Goal: Find specific page/section: Find specific page/section

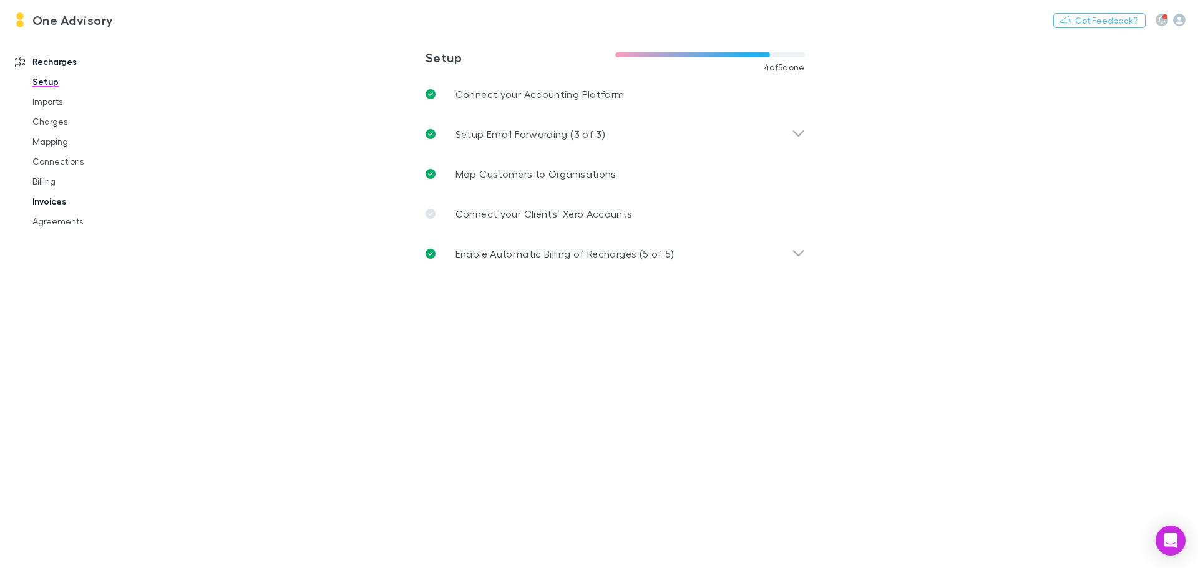
click at [65, 201] on link "Invoices" at bounding box center [94, 201] width 148 height 20
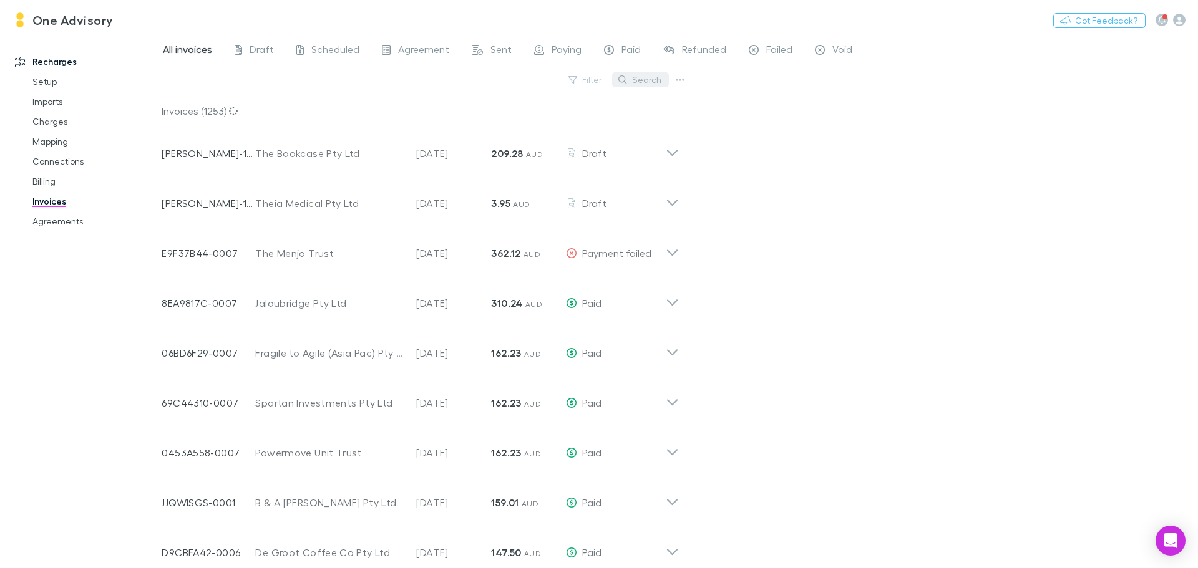
click at [647, 79] on button "Search" at bounding box center [640, 79] width 57 height 15
click at [622, 77] on input "text" at bounding box center [619, 79] width 62 height 17
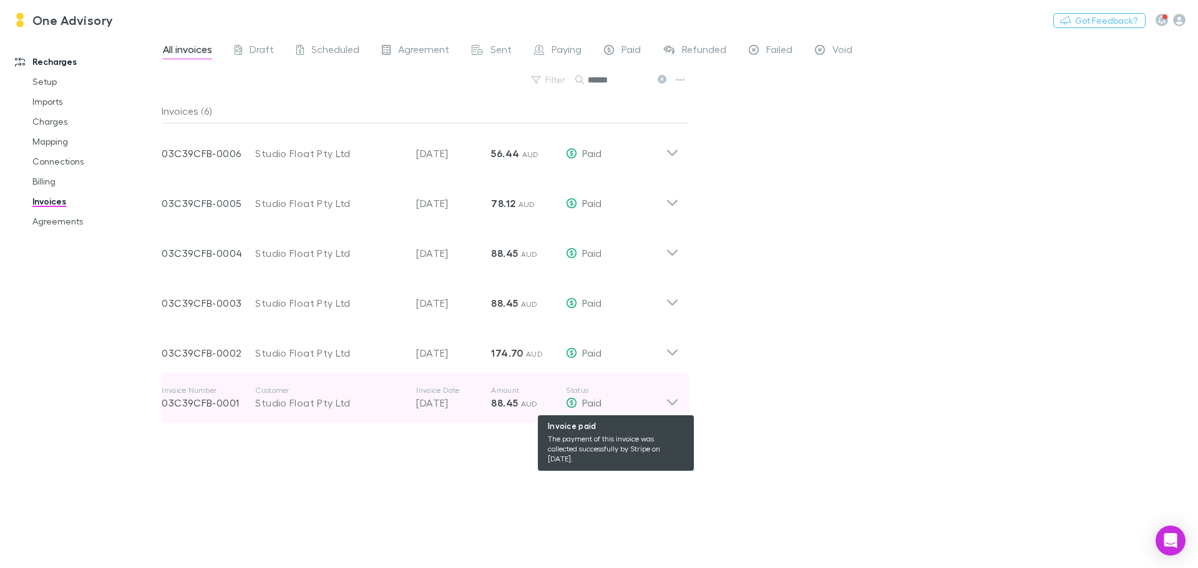
click at [660, 400] on div "Paid" at bounding box center [616, 402] width 100 height 15
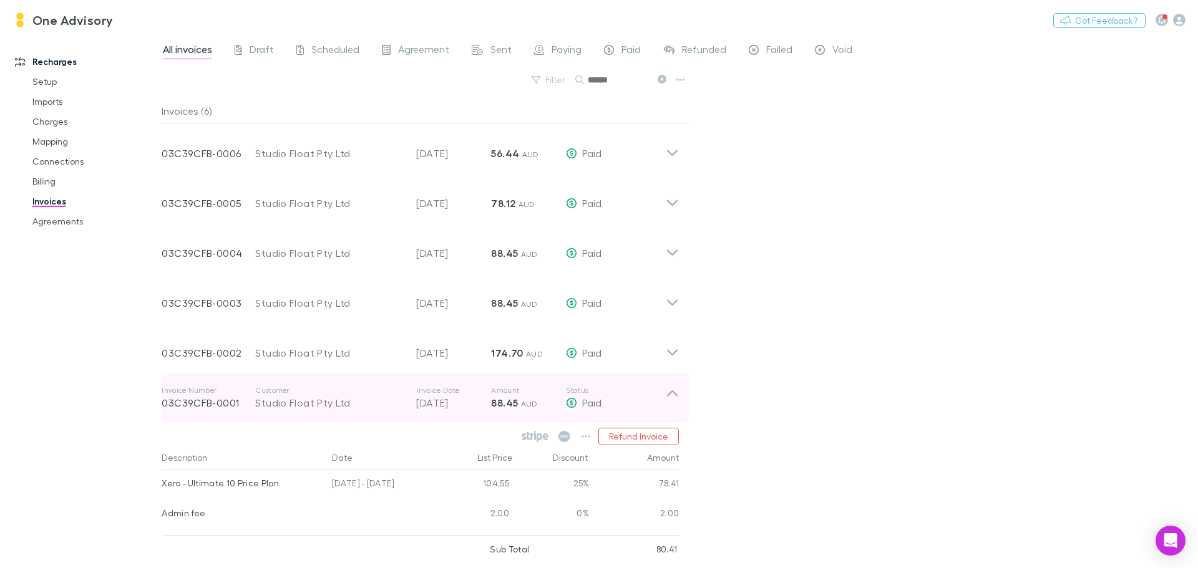
click at [668, 398] on icon at bounding box center [672, 397] width 13 height 25
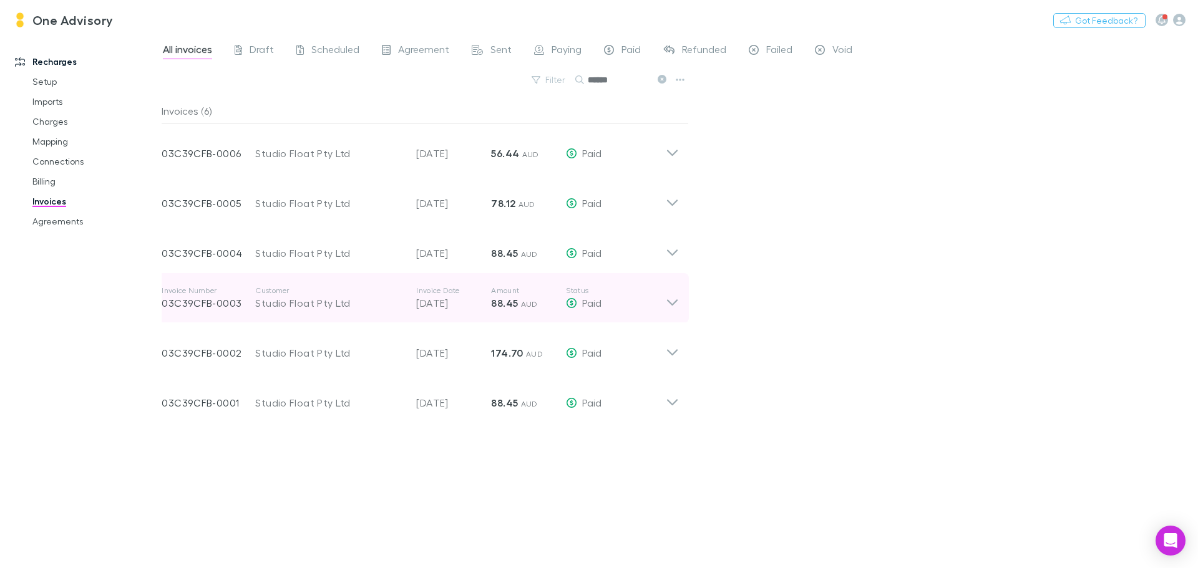
click at [671, 300] on icon at bounding box center [672, 298] width 13 height 25
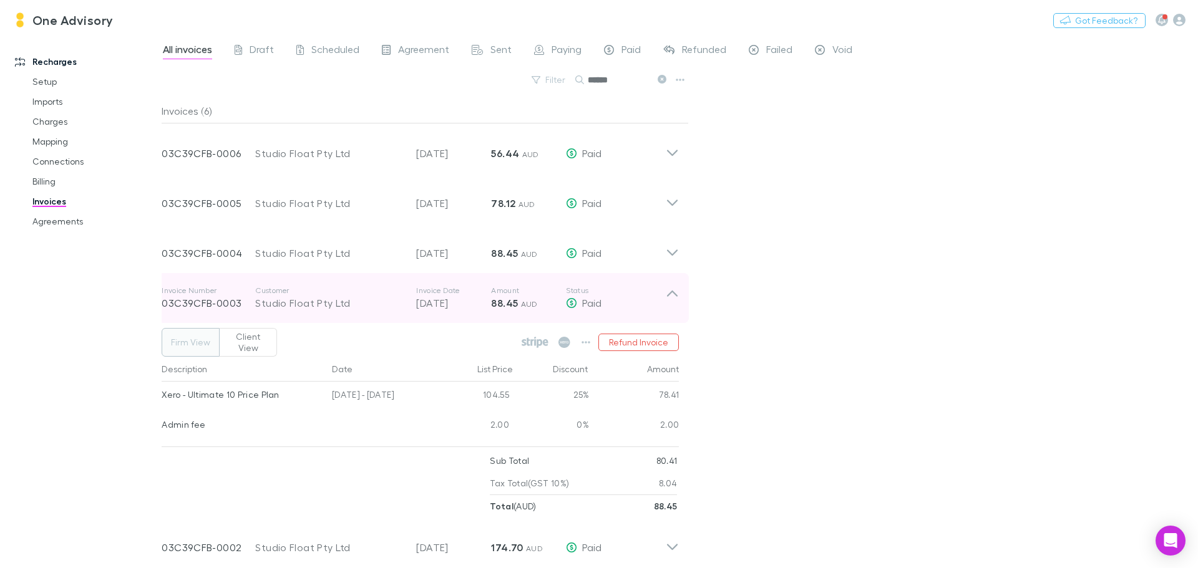
click at [671, 300] on icon at bounding box center [672, 298] width 13 height 25
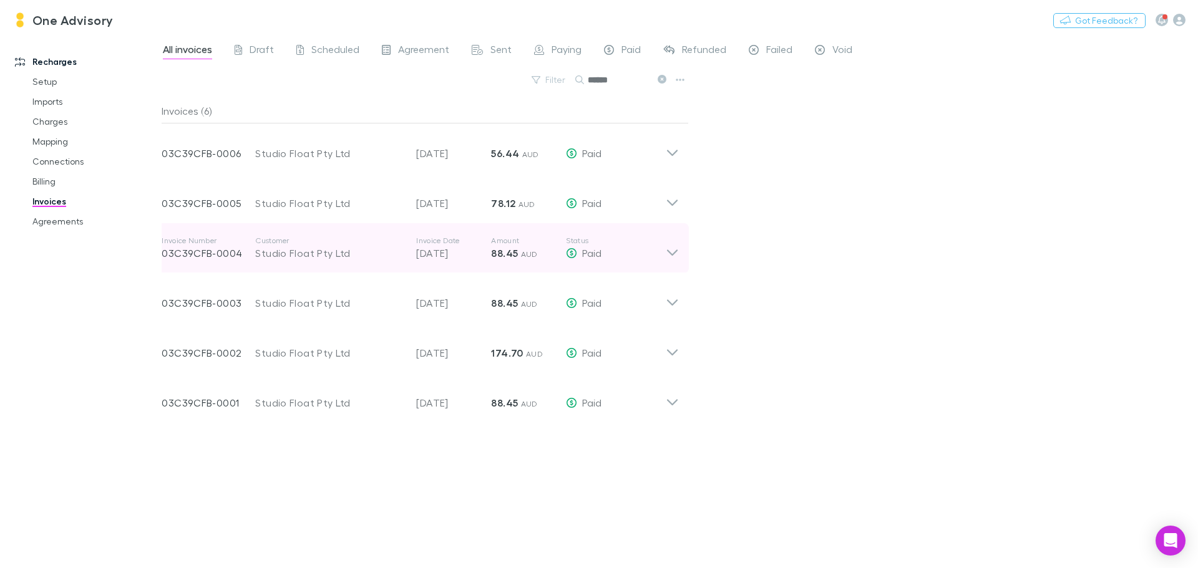
click at [669, 252] on icon at bounding box center [672, 253] width 11 height 6
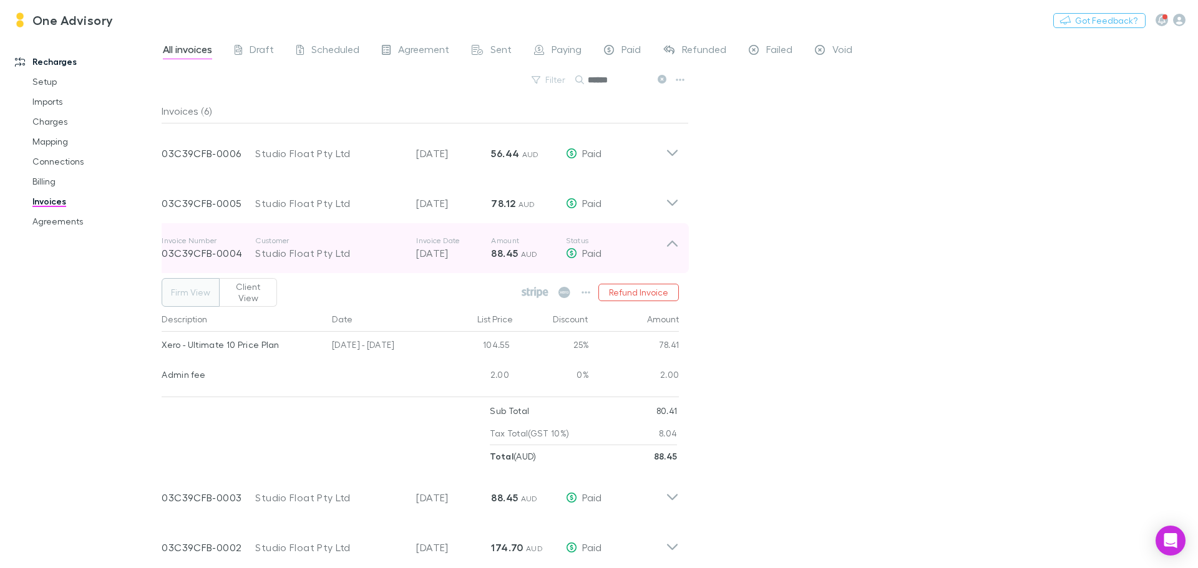
click at [669, 252] on icon at bounding box center [672, 248] width 13 height 25
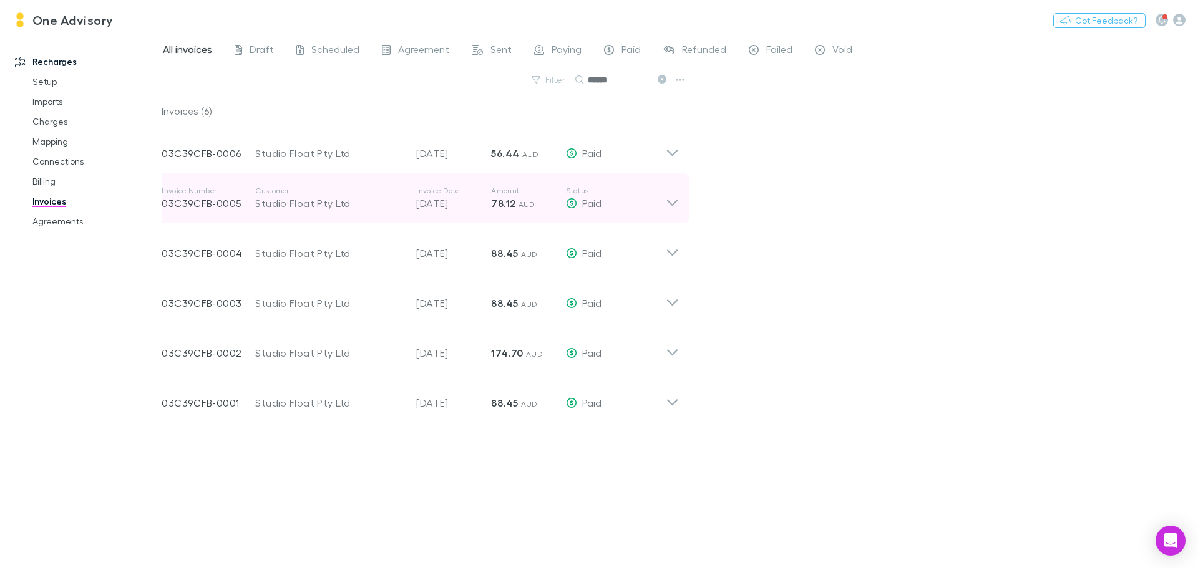
click at [664, 193] on p "Status" at bounding box center [616, 191] width 100 height 10
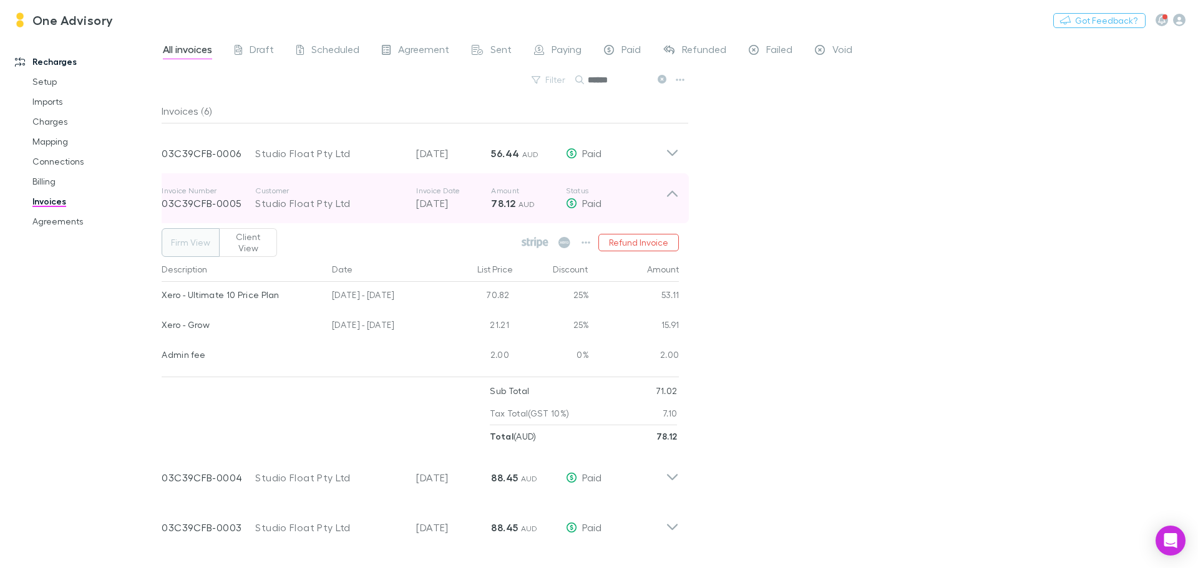
click at [664, 193] on p "Status" at bounding box center [616, 191] width 100 height 10
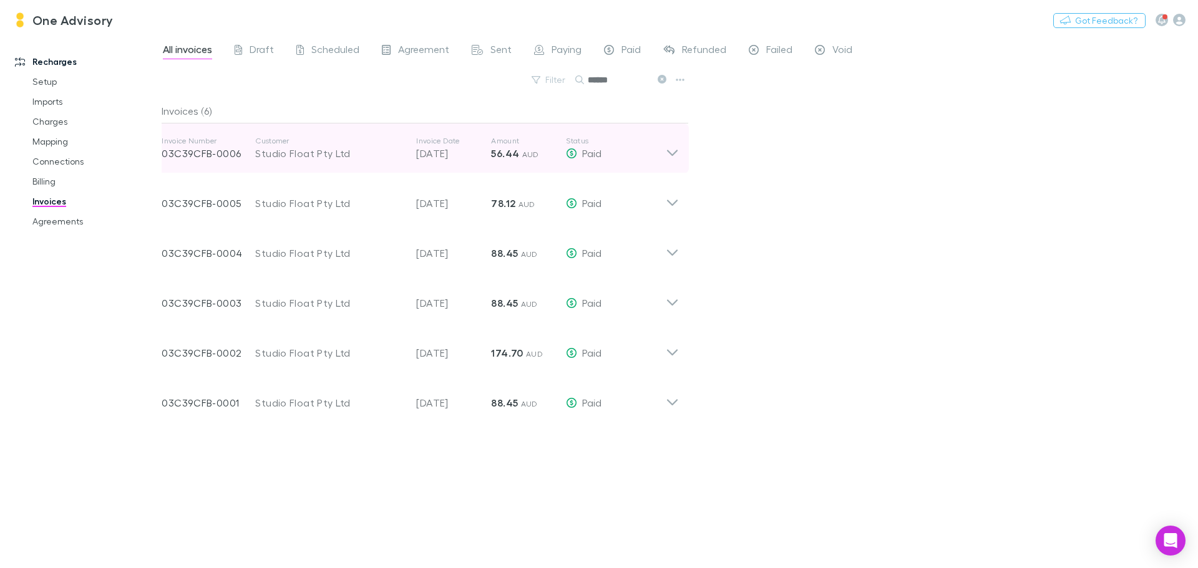
click at [666, 153] on icon at bounding box center [672, 148] width 13 height 25
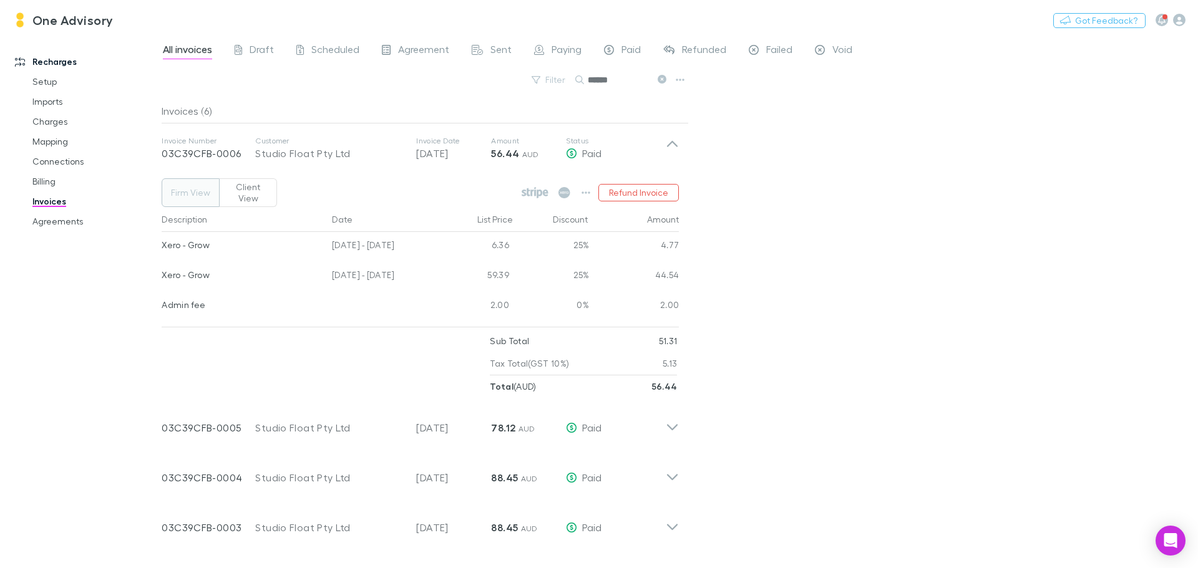
click at [664, 76] on icon at bounding box center [661, 79] width 9 height 9
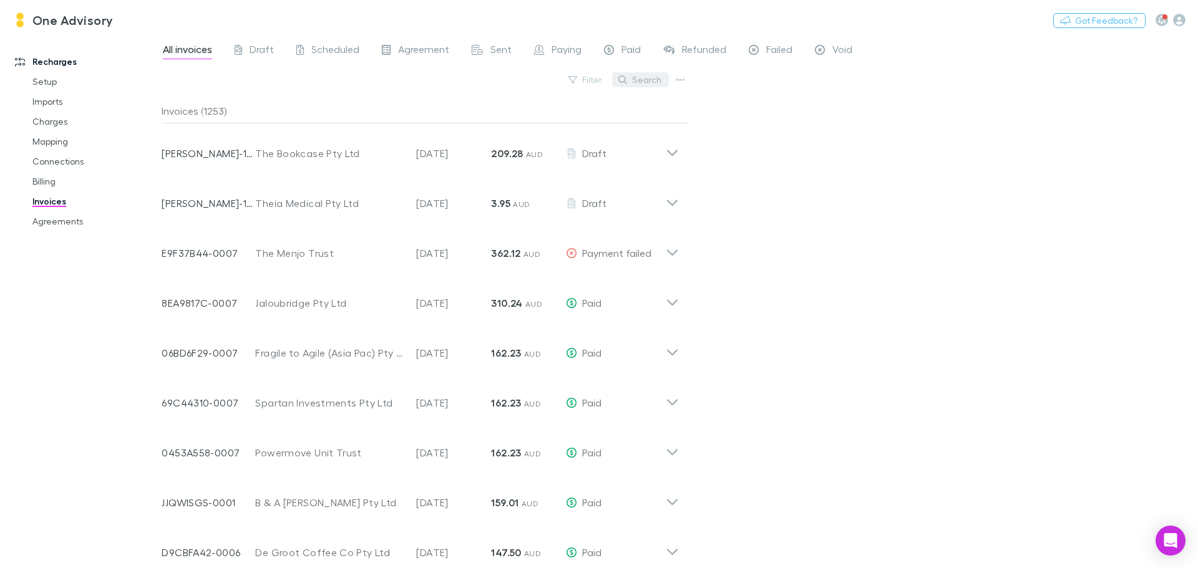
click at [652, 75] on button "Search" at bounding box center [640, 79] width 57 height 15
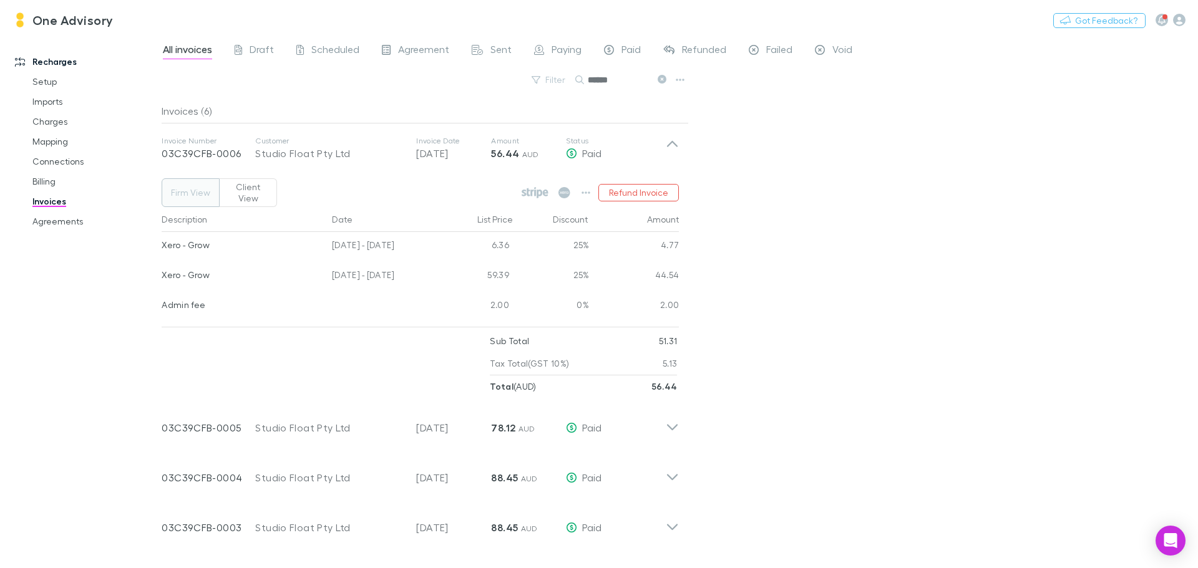
click at [621, 80] on input "******" at bounding box center [619, 79] width 62 height 17
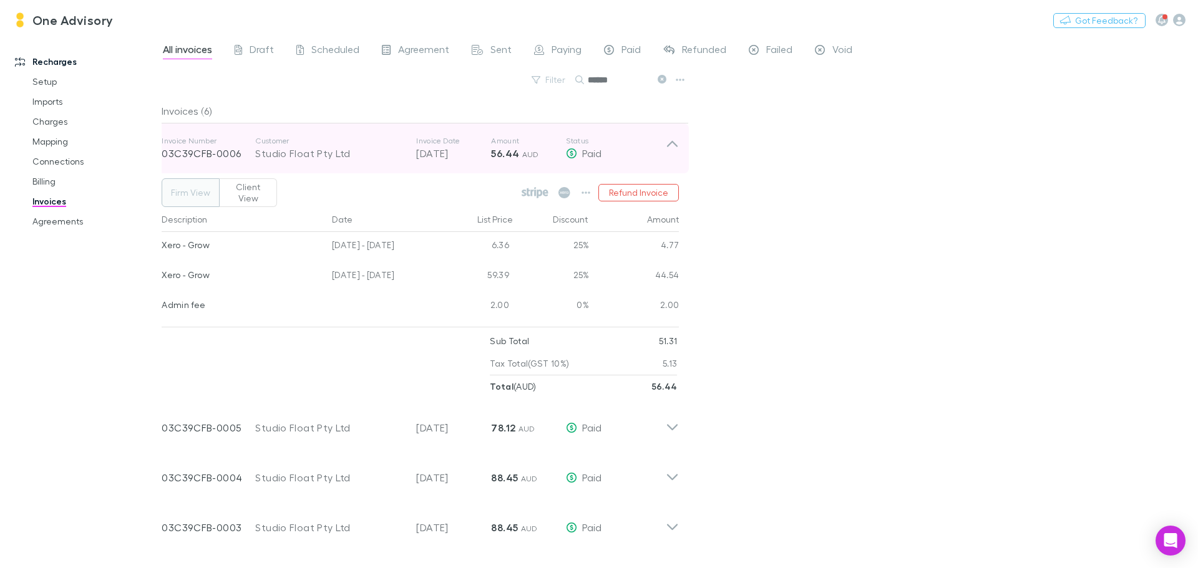
click at [669, 142] on icon at bounding box center [672, 148] width 13 height 25
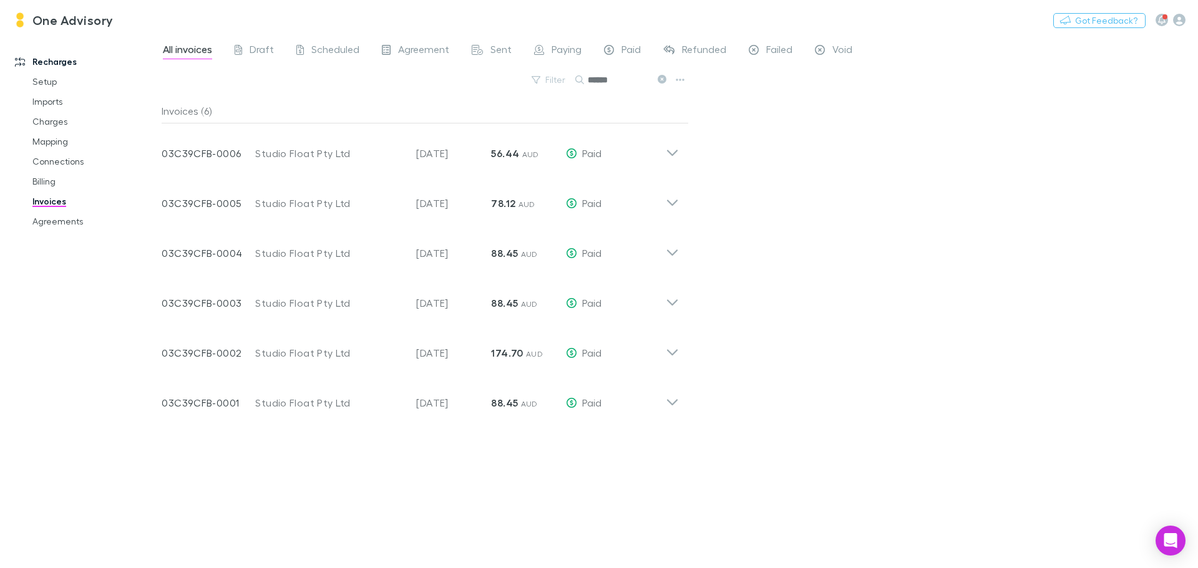
click at [666, 82] on icon at bounding box center [661, 79] width 9 height 9
click at [550, 81] on div "Filter Search ******" at bounding box center [425, 84] width 527 height 27
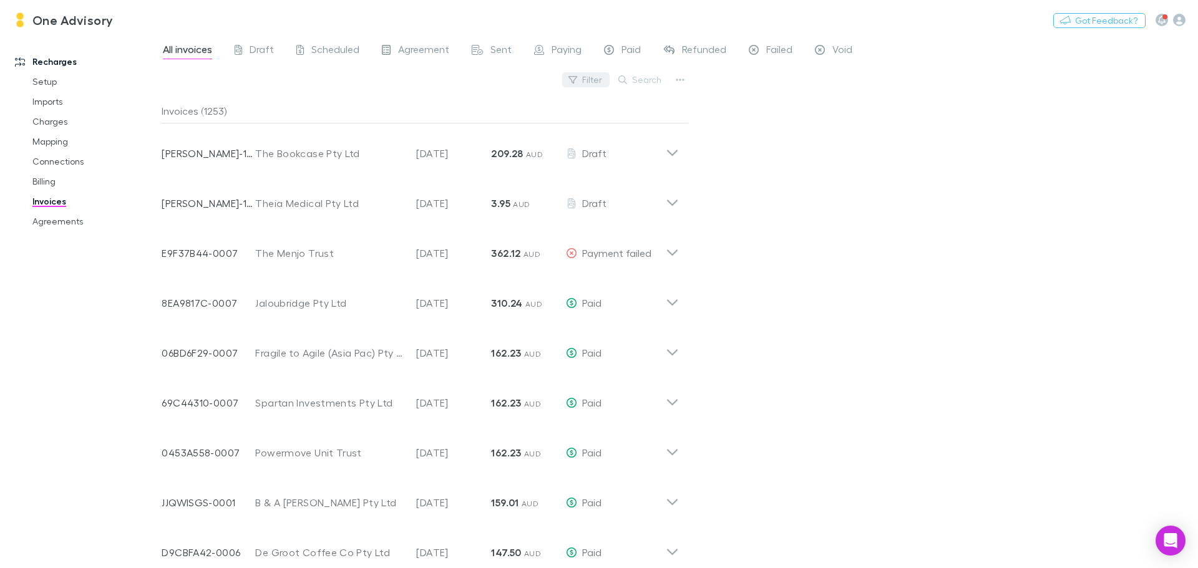
click at [593, 81] on button "Filter" at bounding box center [585, 79] width 47 height 15
click at [894, 175] on div at bounding box center [599, 284] width 1198 height 568
click at [649, 82] on button "Search" at bounding box center [640, 79] width 57 height 15
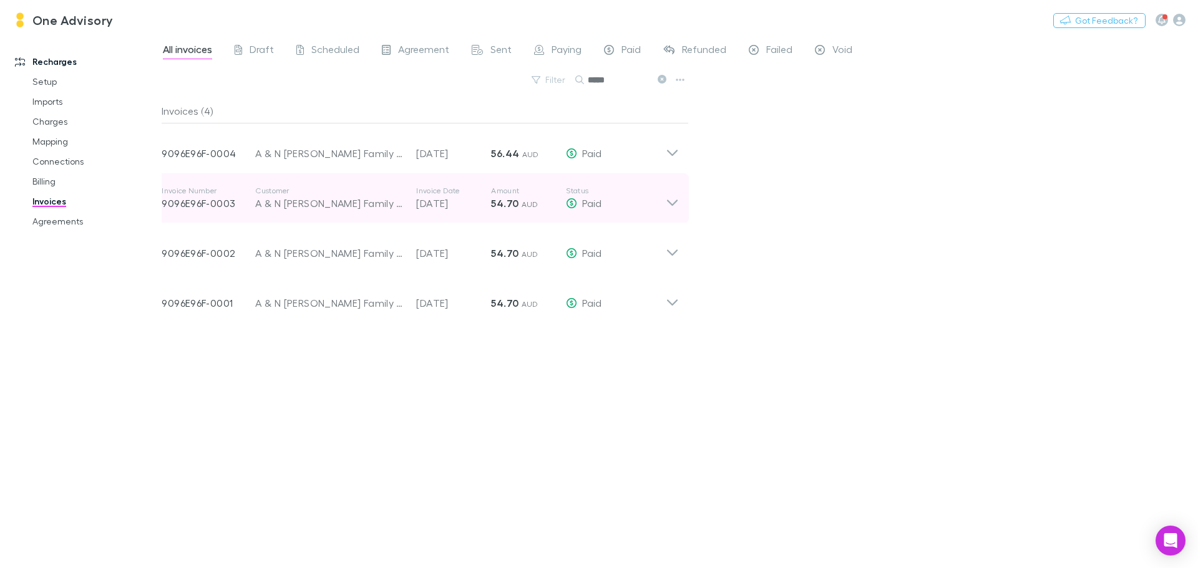
click at [675, 206] on icon at bounding box center [672, 198] width 13 height 25
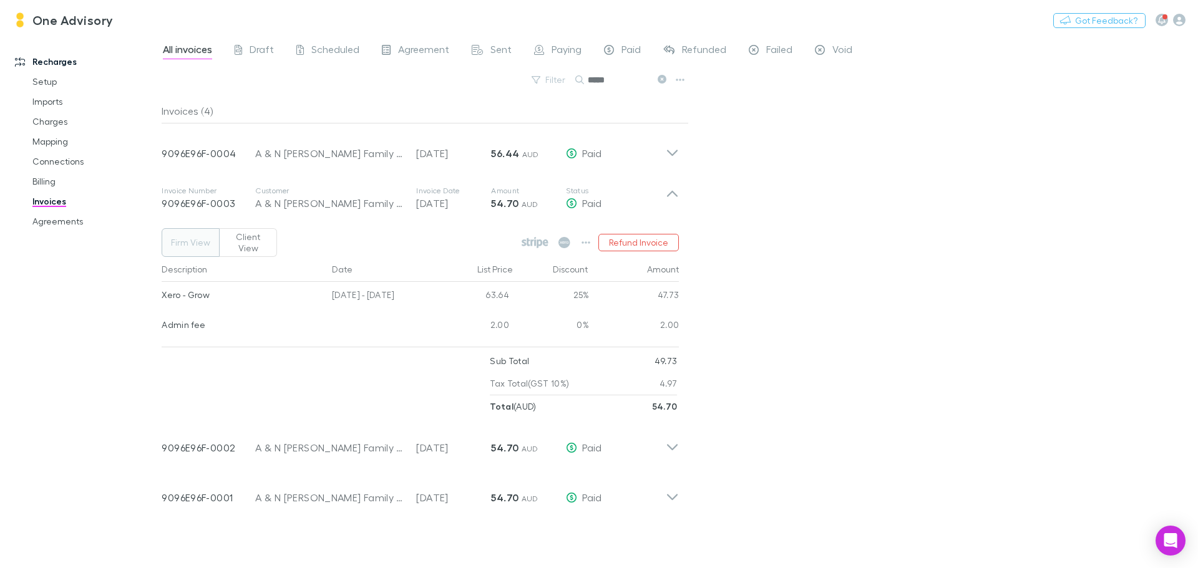
click at [658, 78] on icon at bounding box center [661, 79] width 9 height 9
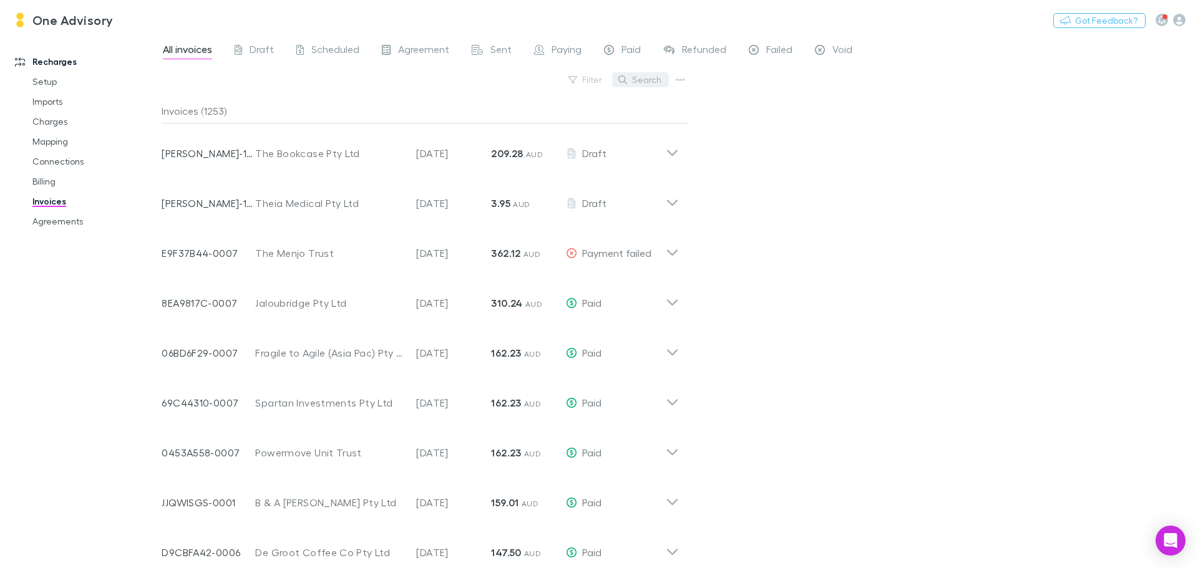
click at [641, 74] on button "Search" at bounding box center [640, 79] width 57 height 15
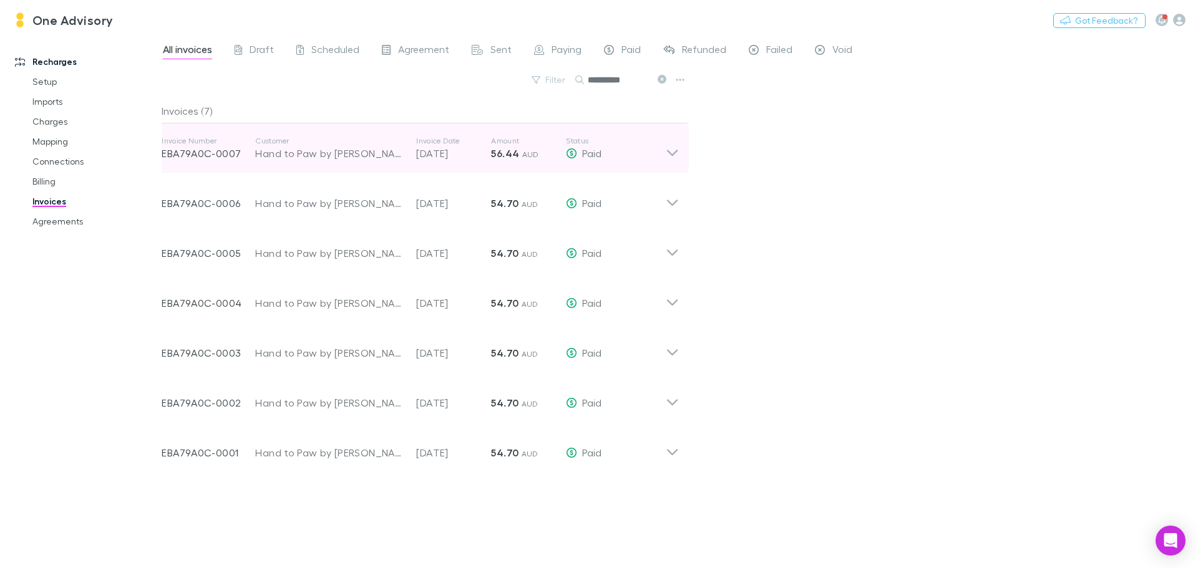
click at [669, 153] on icon at bounding box center [672, 148] width 13 height 25
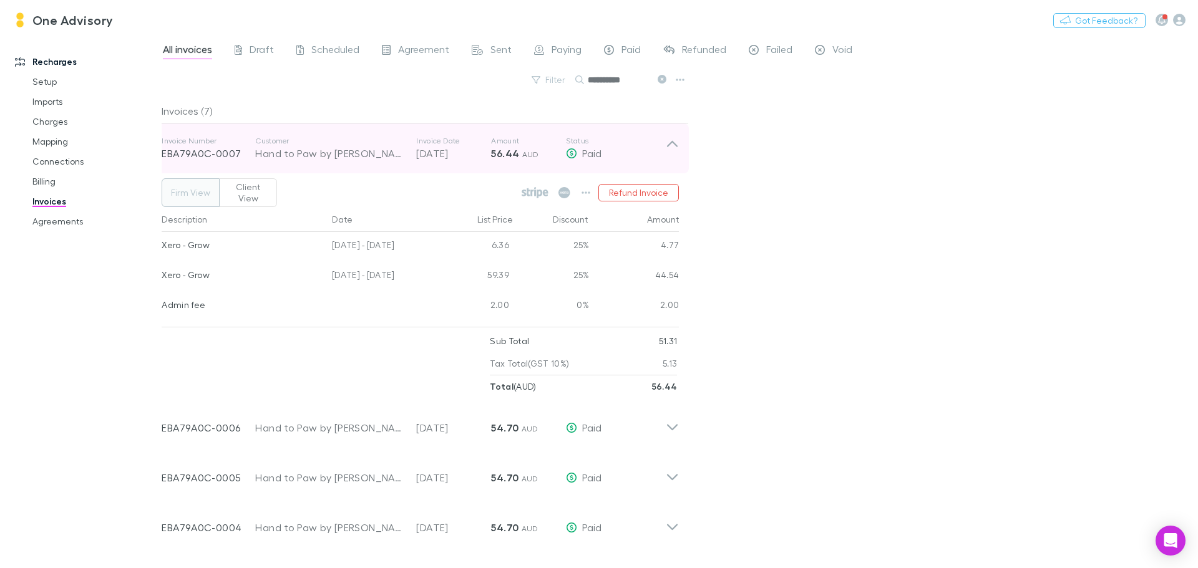
click at [672, 143] on icon at bounding box center [672, 148] width 13 height 25
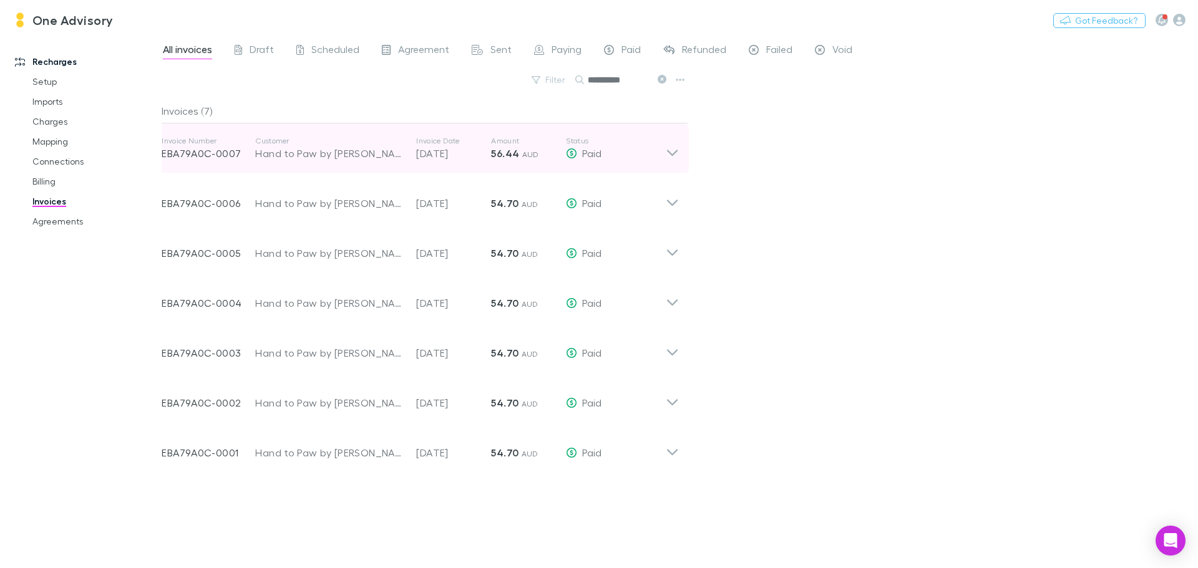
click at [675, 151] on icon at bounding box center [672, 148] width 13 height 25
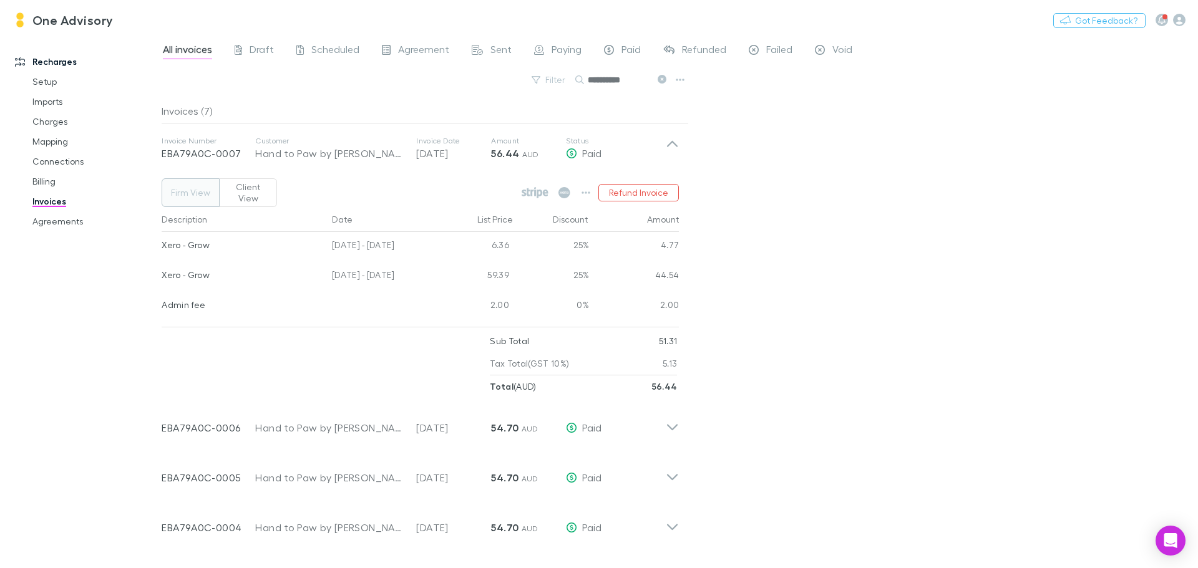
click at [664, 82] on icon at bounding box center [661, 79] width 9 height 9
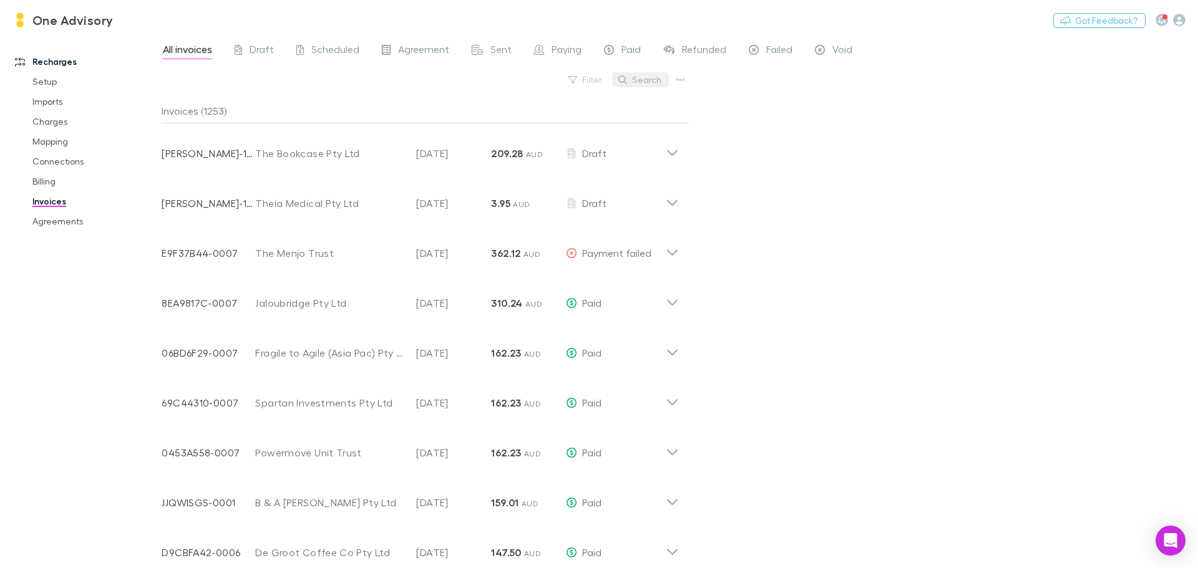
click at [627, 81] on icon "button" at bounding box center [622, 79] width 9 height 9
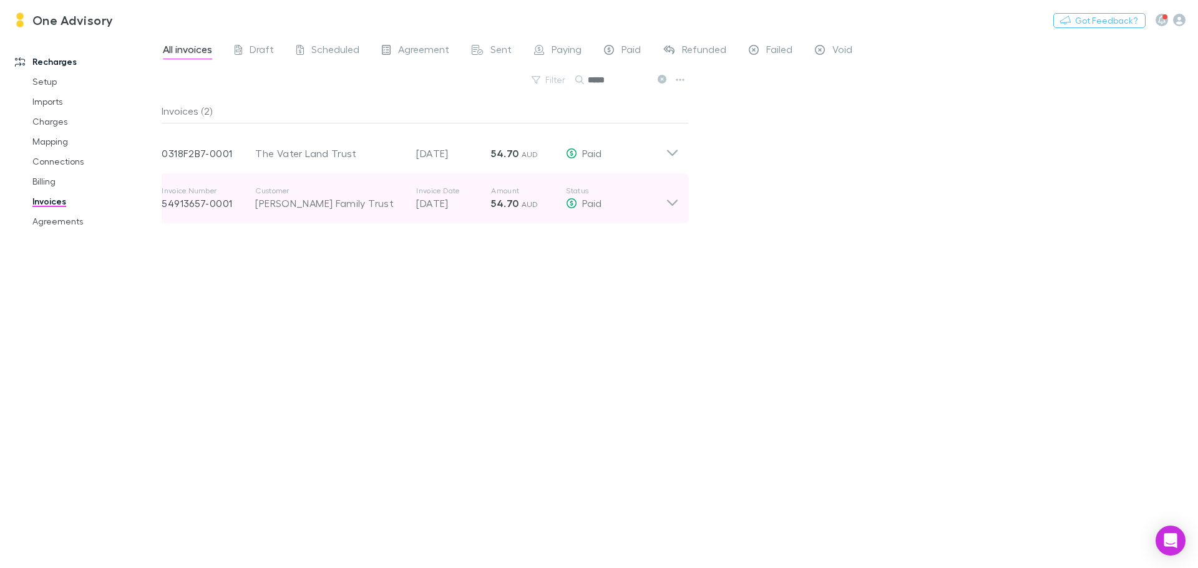
type input "*****"
click at [666, 204] on icon at bounding box center [672, 198] width 13 height 25
click at [676, 189] on icon at bounding box center [672, 198] width 13 height 25
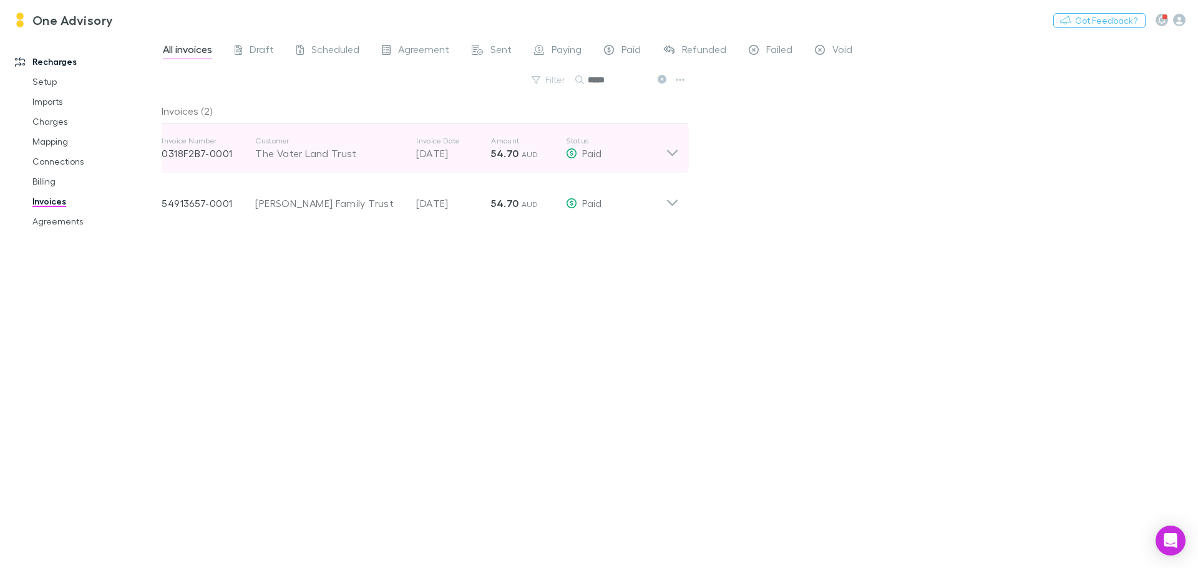
click at [676, 148] on icon at bounding box center [672, 148] width 13 height 25
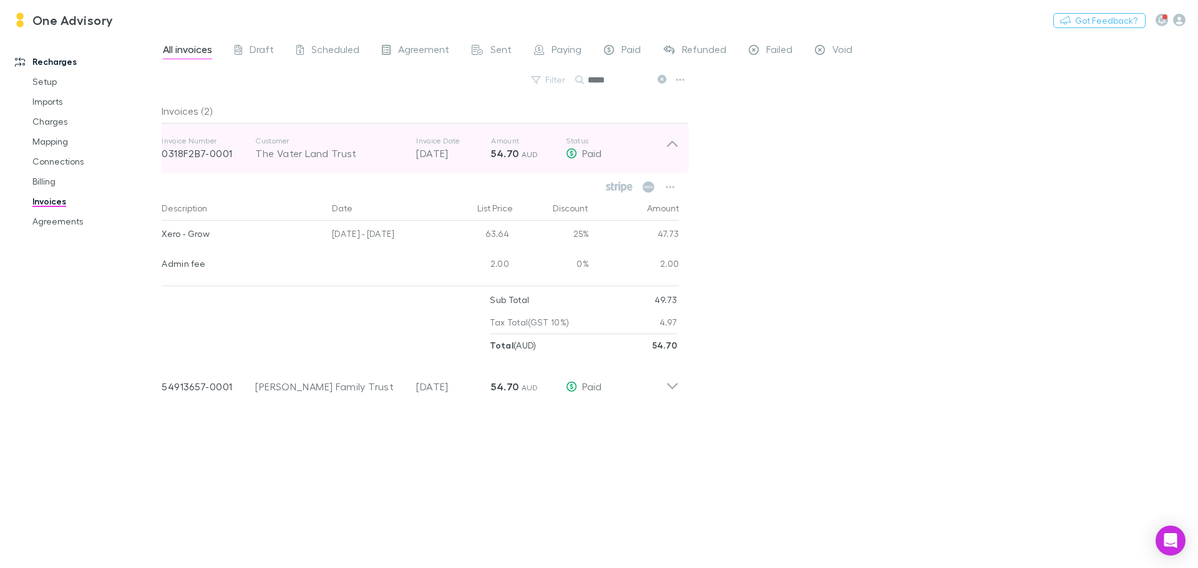
click at [676, 148] on icon at bounding box center [672, 148] width 13 height 25
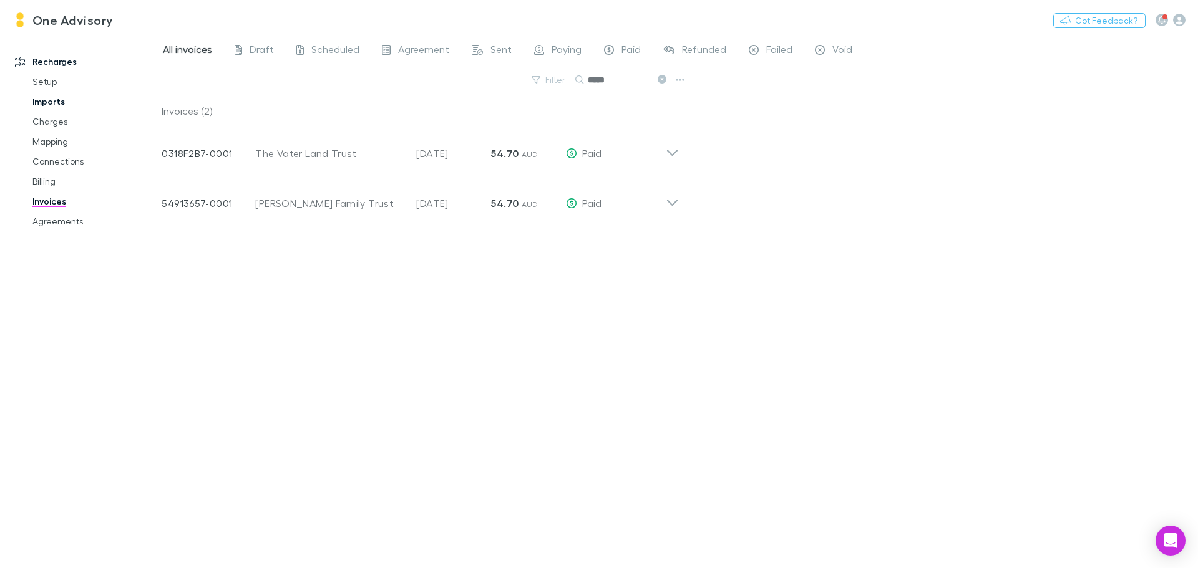
click at [51, 102] on link "Imports" at bounding box center [94, 102] width 148 height 20
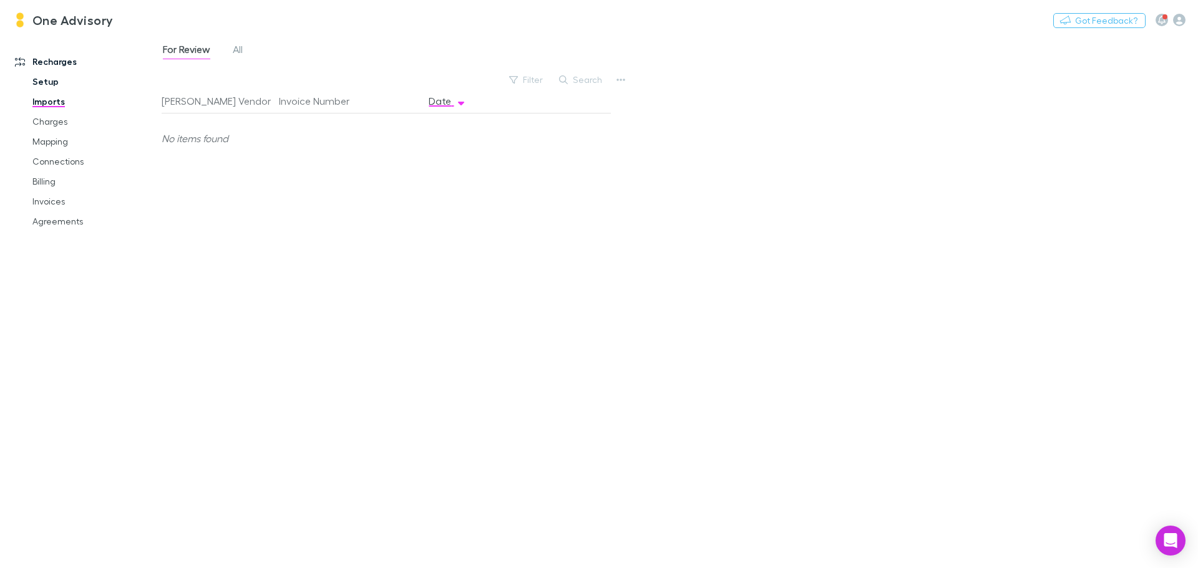
click at [51, 80] on link "Setup" at bounding box center [94, 82] width 148 height 20
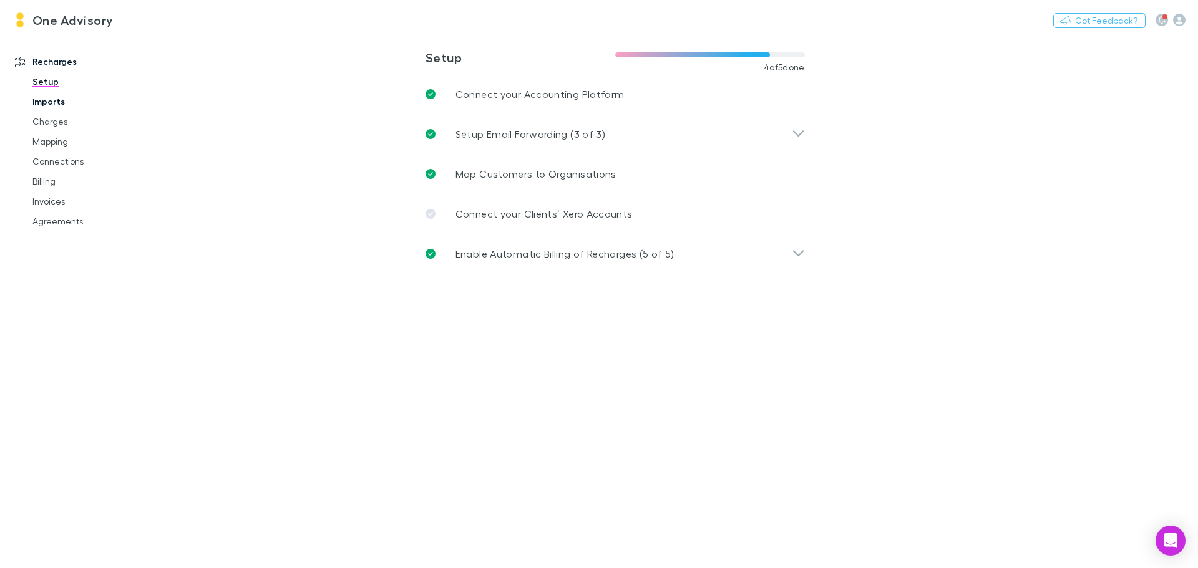
click at [44, 101] on link "Imports" at bounding box center [94, 102] width 148 height 20
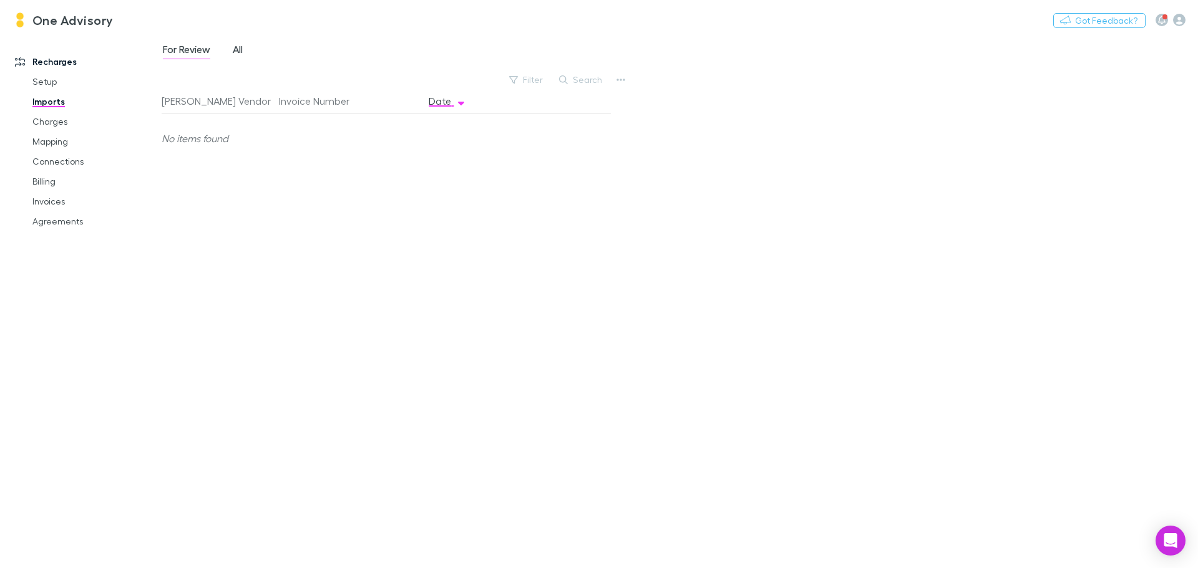
click at [240, 52] on span "All" at bounding box center [238, 51] width 10 height 16
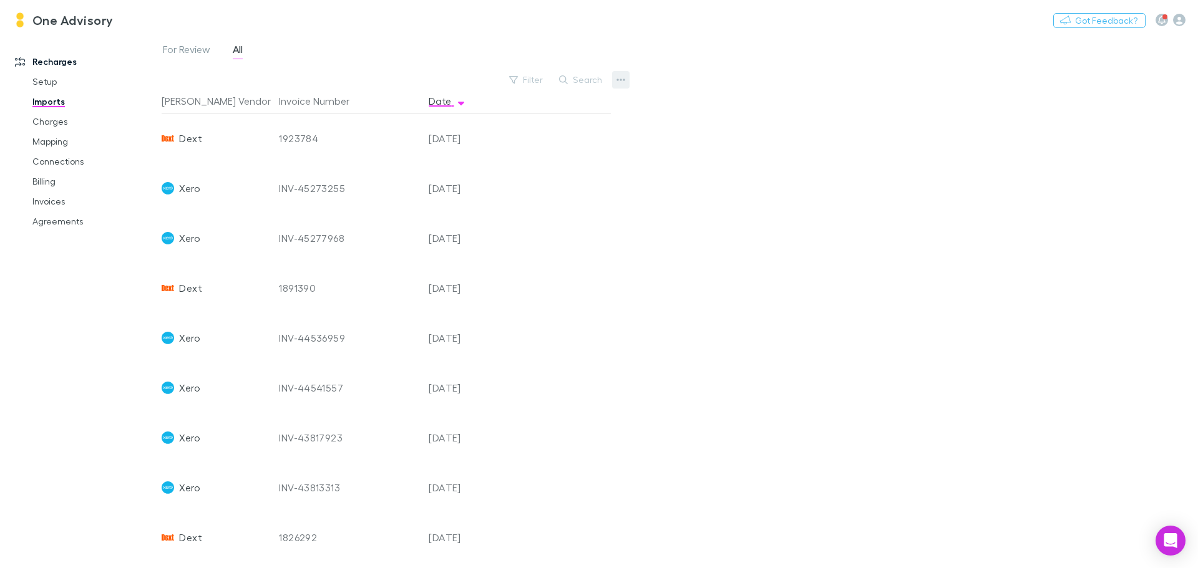
click at [617, 79] on icon "button" at bounding box center [620, 80] width 9 height 10
click at [47, 252] on div at bounding box center [599, 284] width 1198 height 568
drag, startPoint x: 1174, startPoint y: 534, endPoint x: 1152, endPoint y: 516, distance: 28.4
click at [1152, 516] on body "One Advisory Nothing Got Feedback? Recharges Setup Imports Charges Mapping Conn…" at bounding box center [599, 284] width 1198 height 568
click at [1168, 543] on icon "Open Intercom Messenger" at bounding box center [1170, 541] width 16 height 16
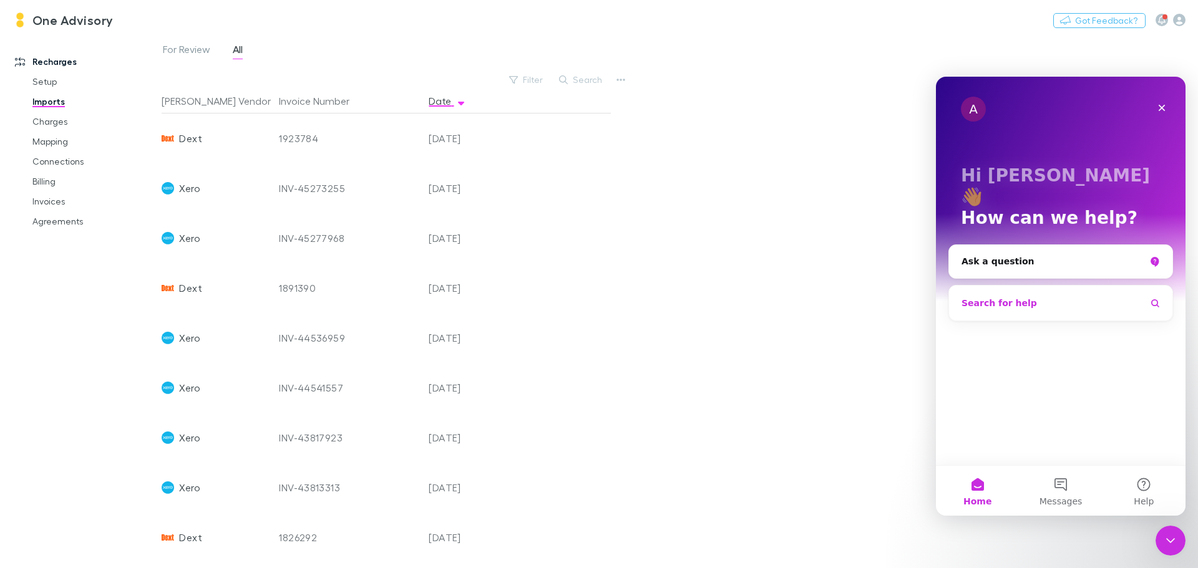
click at [986, 297] on span "Search for help" at bounding box center [998, 303] width 75 height 13
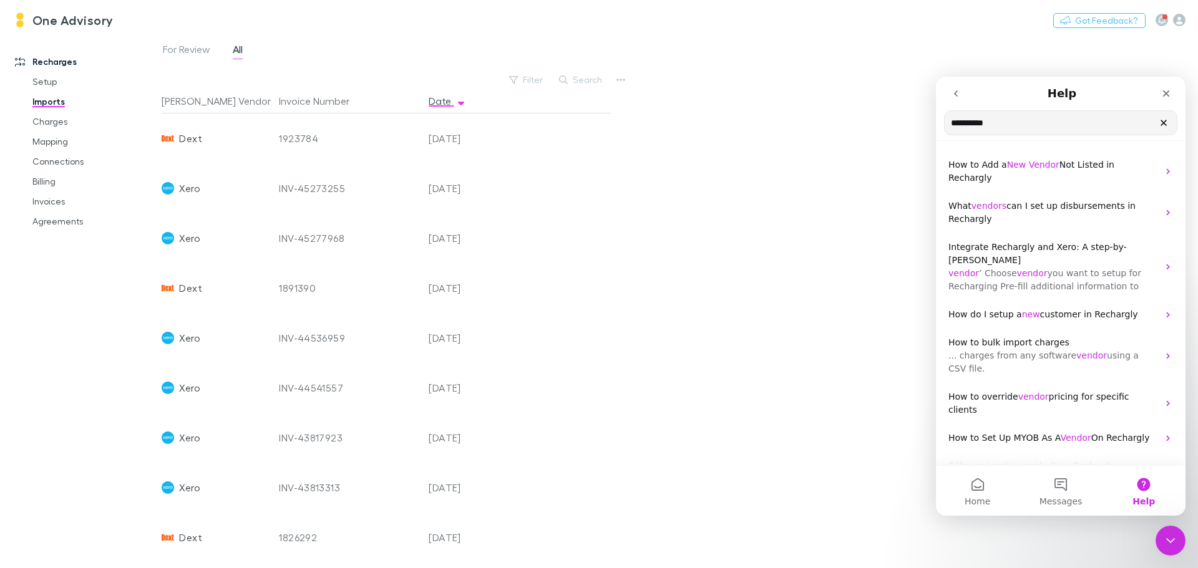
drag, startPoint x: 1031, startPoint y: 126, endPoint x: 898, endPoint y: 119, distance: 133.1
click html "**********"
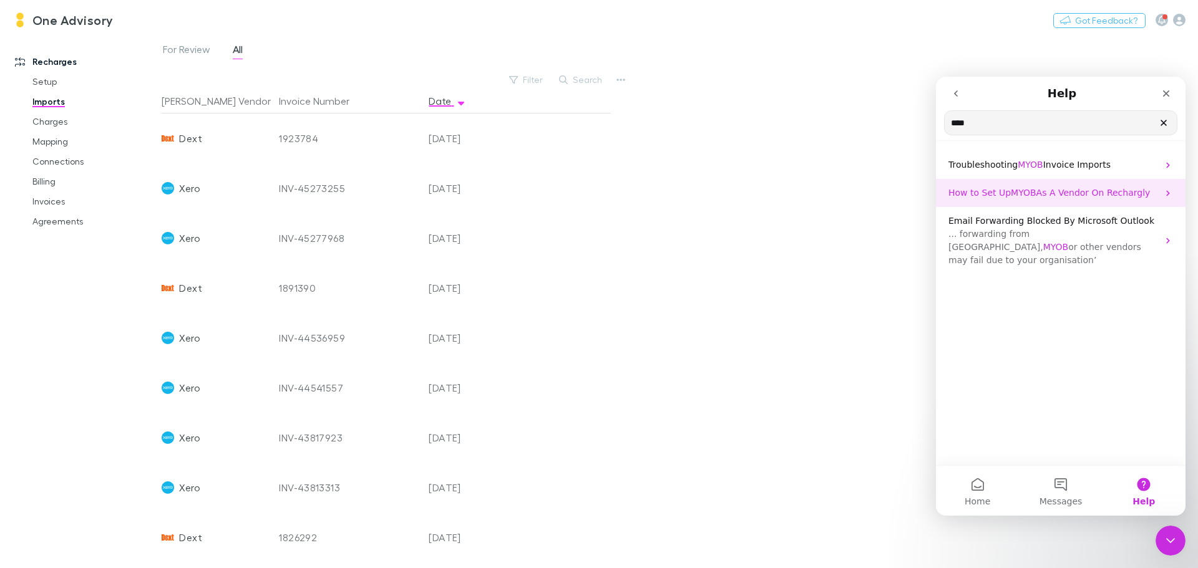
type input "****"
click at [1003, 193] on span "How to Set Up" at bounding box center [979, 193] width 62 height 10
